Goal: Transaction & Acquisition: Purchase product/service

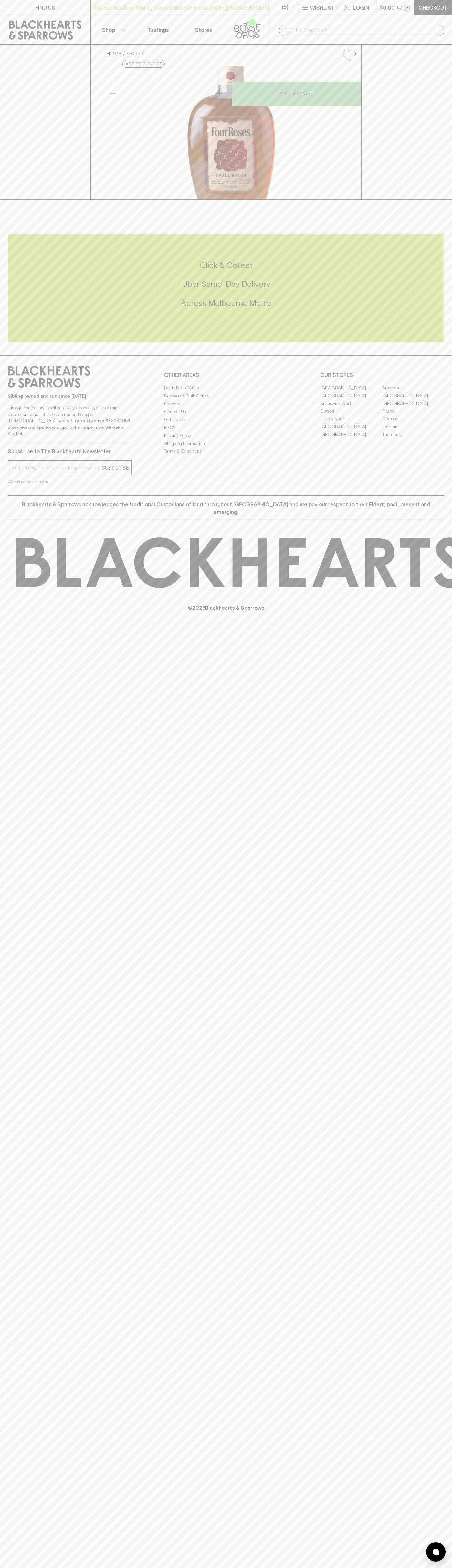
click at [281, 26] on div "​" at bounding box center [361, 30] width 165 height 12
click at [441, 1023] on div "FIND US | No Bad Bottles | Sibling Owned and Run Since [DATE] | No Bad Bottles …" at bounding box center [226, 784] width 452 height 1568
click at [331, 1567] on html "FIND US | No Bad Bottles | Sibling Owned and Run Since [DATE] | No Bad Bottles …" at bounding box center [226, 784] width 452 height 1568
click at [13, 200] on div "HOME SHOP Four Roses Small Batch Bourbon Whisky 700ml $112.00 Add to wishlist N…" at bounding box center [226, 122] width 452 height 155
